Goal: Information Seeking & Learning: Learn about a topic

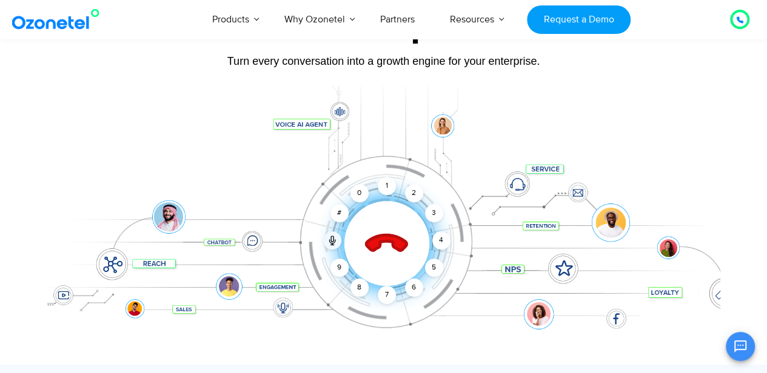
click at [177, 122] on div "Click to end call Call connected 1 2 3 4 5 6 7 8 9 # 0" at bounding box center [383, 219] width 673 height 206
click at [330, 244] on icon at bounding box center [332, 241] width 10 height 10
click at [394, 189] on div "1" at bounding box center [387, 186] width 18 height 18
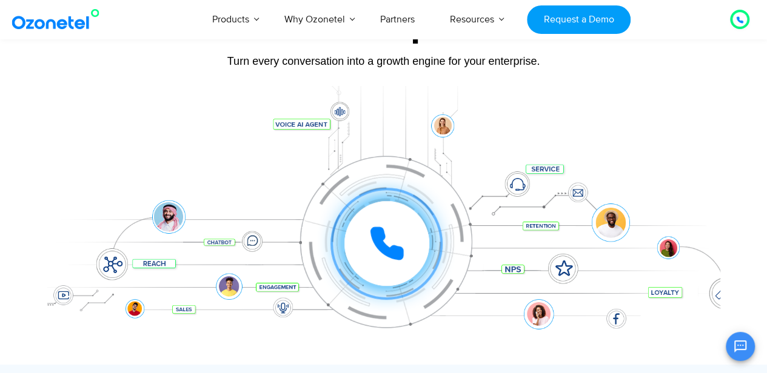
scroll to position [113, 0]
click at [378, 263] on div at bounding box center [386, 243] width 85 height 85
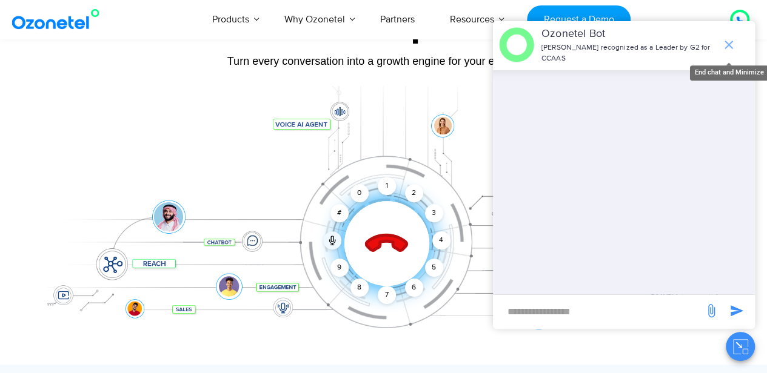
click at [726, 41] on icon "end chat or minimize" at bounding box center [728, 45] width 15 height 15
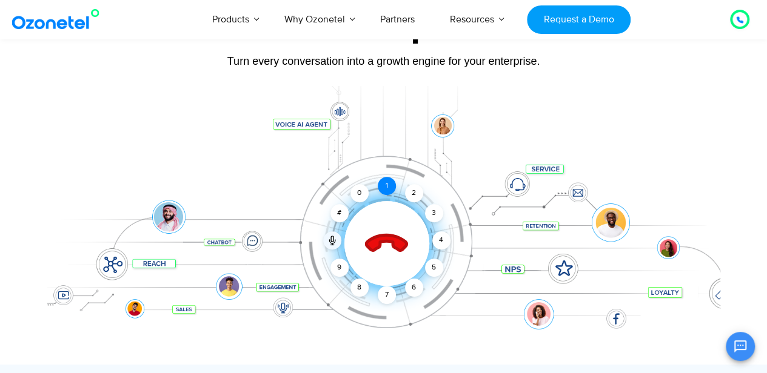
click at [387, 191] on div "1" at bounding box center [387, 186] width 18 height 18
click at [384, 240] on icon at bounding box center [386, 244] width 42 height 42
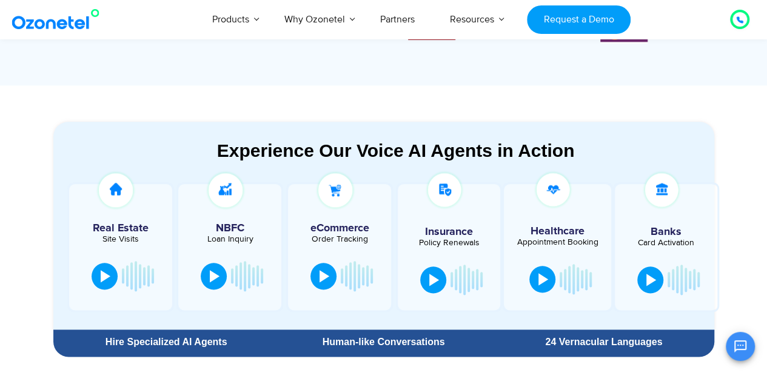
scroll to position [637, 0]
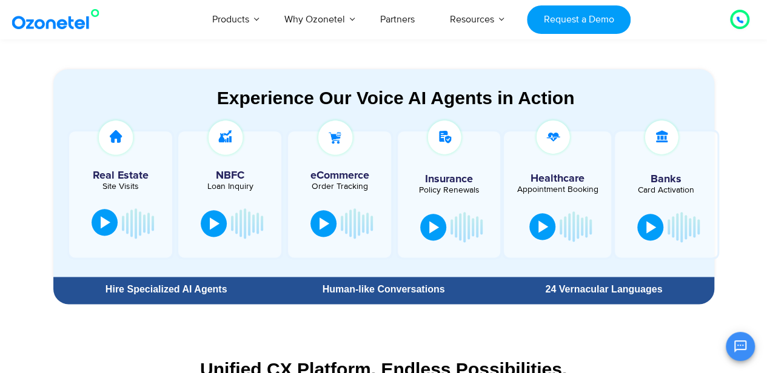
click at [103, 220] on div at bounding box center [106, 222] width 10 height 12
click at [102, 223] on button at bounding box center [108, 223] width 24 height 27
click at [440, 224] on button at bounding box center [433, 226] width 26 height 27
click at [439, 215] on button at bounding box center [433, 226] width 24 height 27
click at [435, 229] on div at bounding box center [434, 226] width 10 height 12
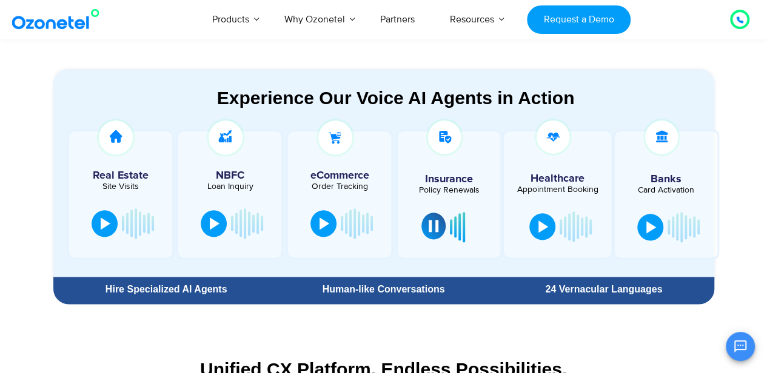
click at [429, 230] on div at bounding box center [434, 226] width 10 height 12
click at [548, 226] on button at bounding box center [542, 225] width 26 height 27
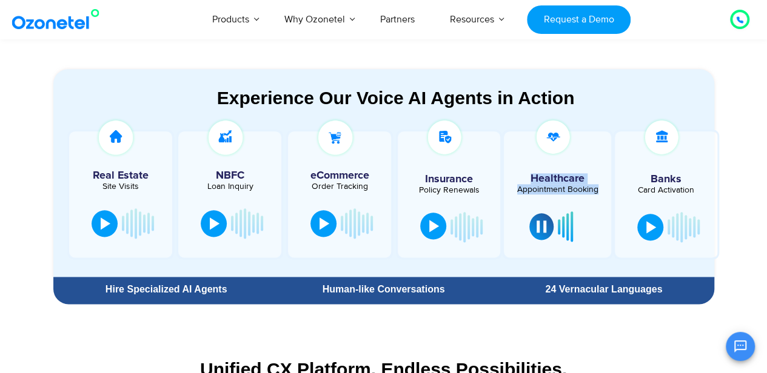
drag, startPoint x: 530, startPoint y: 181, endPoint x: 598, endPoint y: 194, distance: 69.1
click at [598, 194] on div "Healthcare Appointment Booking" at bounding box center [558, 195] width 112 height 130
click at [598, 194] on div at bounding box center [558, 195] width 108 height 126
drag, startPoint x: 598, startPoint y: 194, endPoint x: 537, endPoint y: 178, distance: 63.2
click at [537, 178] on div "Healthcare Appointment Booking" at bounding box center [558, 195] width 112 height 130
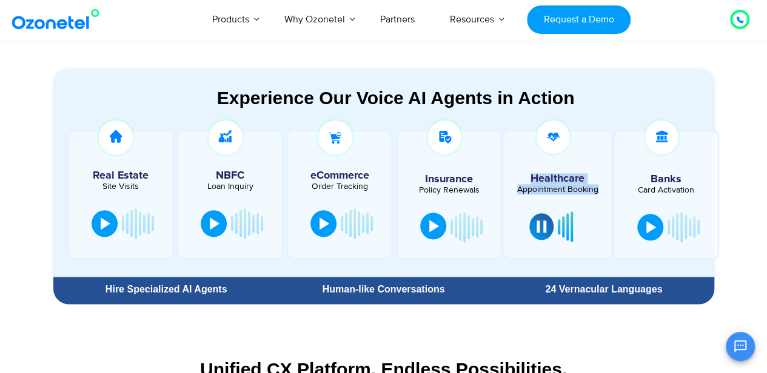
drag, startPoint x: 532, startPoint y: 178, endPoint x: 602, endPoint y: 193, distance: 71.4
click at [602, 193] on div "Healthcare Appointment Booking" at bounding box center [558, 195] width 112 height 130
click at [602, 193] on div "Appointment Booking" at bounding box center [558, 190] width 90 height 8
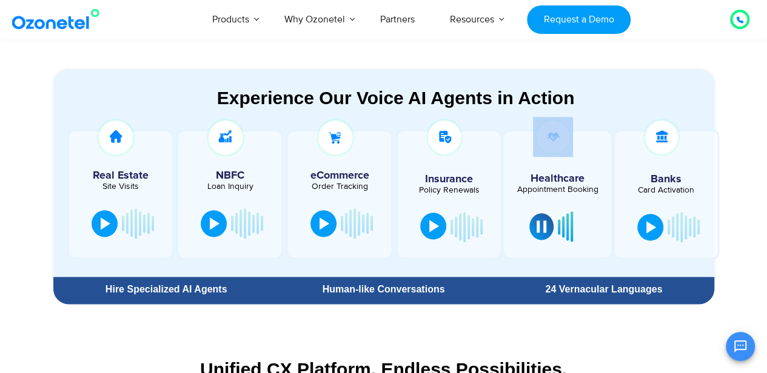
drag, startPoint x: 531, startPoint y: 179, endPoint x: 607, endPoint y: 188, distance: 76.9
click at [607, 188] on div "Healthcare Appointment Booking" at bounding box center [558, 195] width 112 height 130
click at [567, 181] on h5 "Healthcare" at bounding box center [558, 178] width 90 height 11
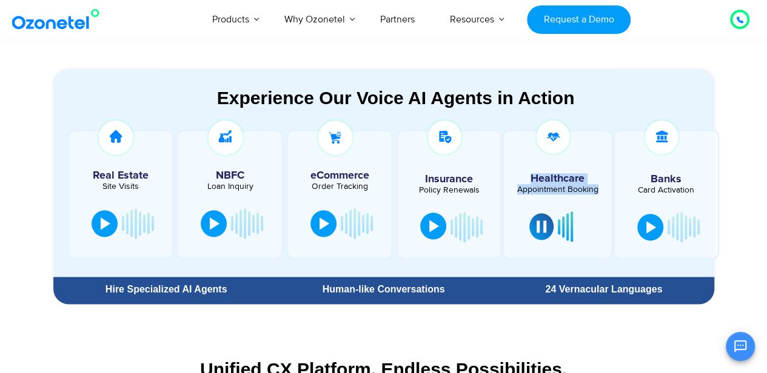
drag, startPoint x: 531, startPoint y: 174, endPoint x: 601, endPoint y: 189, distance: 71.8
click at [601, 189] on div "Healthcare Appointment Booking" at bounding box center [558, 195] width 112 height 130
click at [601, 189] on div "Appointment Booking" at bounding box center [558, 190] width 90 height 8
drag, startPoint x: 530, startPoint y: 178, endPoint x: 598, endPoint y: 190, distance: 68.9
click at [598, 190] on div "Healthcare Appointment Booking" at bounding box center [558, 195] width 112 height 130
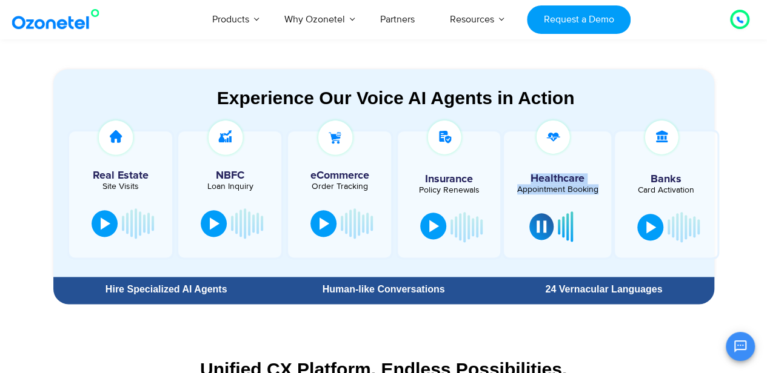
click at [598, 190] on div "Appointment Booking" at bounding box center [558, 190] width 90 height 8
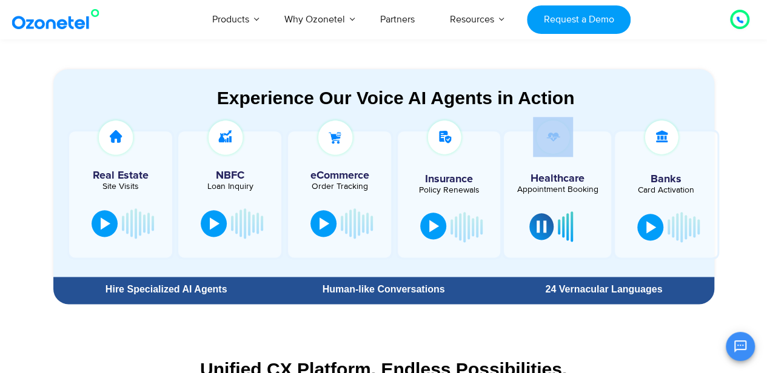
drag, startPoint x: 532, startPoint y: 178, endPoint x: 603, endPoint y: 189, distance: 71.7
click at [603, 189] on div "Healthcare Appointment Booking" at bounding box center [558, 195] width 112 height 130
click at [560, 189] on div "Appointment Booking" at bounding box center [558, 190] width 90 height 8
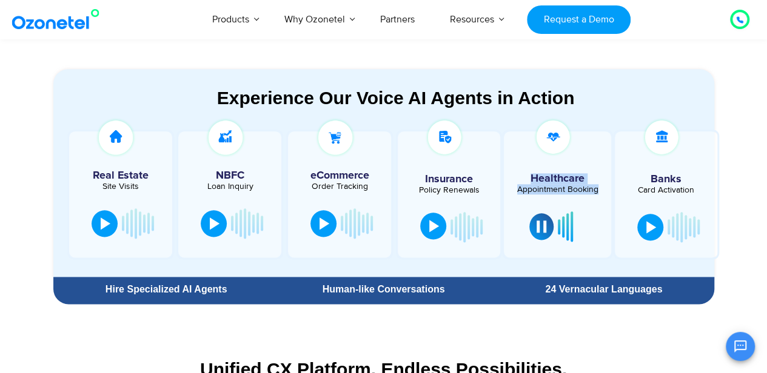
drag, startPoint x: 533, startPoint y: 178, endPoint x: 600, endPoint y: 188, distance: 68.0
click at [600, 188] on div "Healthcare Appointment Booking" at bounding box center [558, 195] width 112 height 130
click at [600, 188] on div "Appointment Booking" at bounding box center [558, 190] width 90 height 8
click at [491, 281] on div "Human-like Conversations" at bounding box center [383, 290] width 220 height 22
drag, startPoint x: 534, startPoint y: 175, endPoint x: 600, endPoint y: 187, distance: 67.7
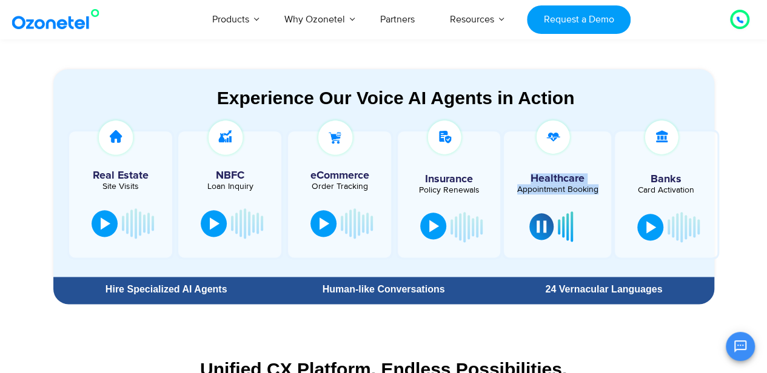
click at [600, 187] on div "Healthcare Appointment Booking" at bounding box center [558, 195] width 112 height 130
click at [600, 187] on div "Appointment Booking" at bounding box center [558, 190] width 90 height 8
click at [537, 229] on div at bounding box center [542, 225] width 10 height 12
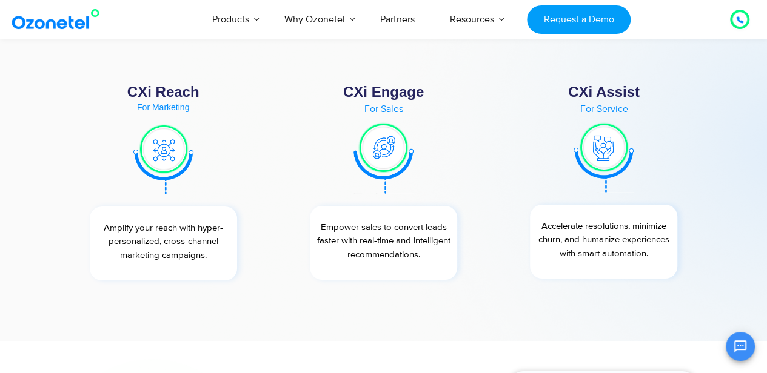
scroll to position [4344, 0]
click at [0, 126] on section "Drive Cohesive Experiences Across the Entire Customer Lifecycle Transform how y…" at bounding box center [383, 142] width 767 height 395
